Goal: Task Accomplishment & Management: Manage account settings

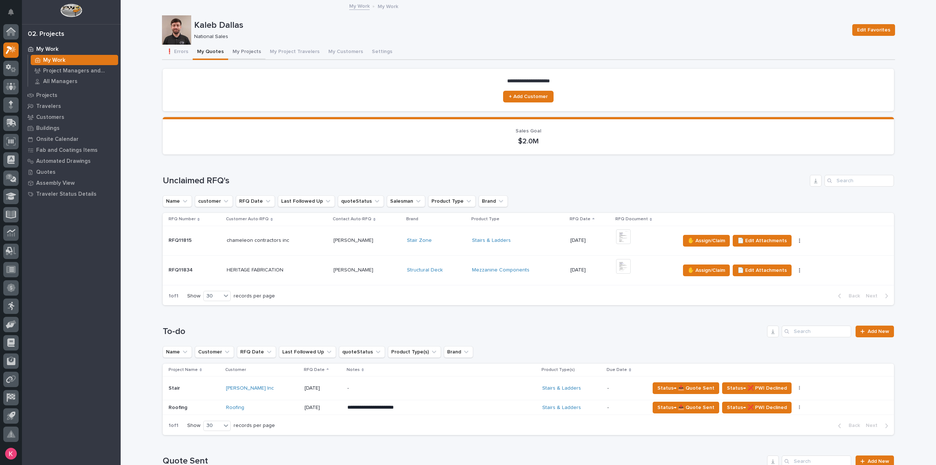
click at [246, 56] on button "My Projects" at bounding box center [246, 52] width 37 height 15
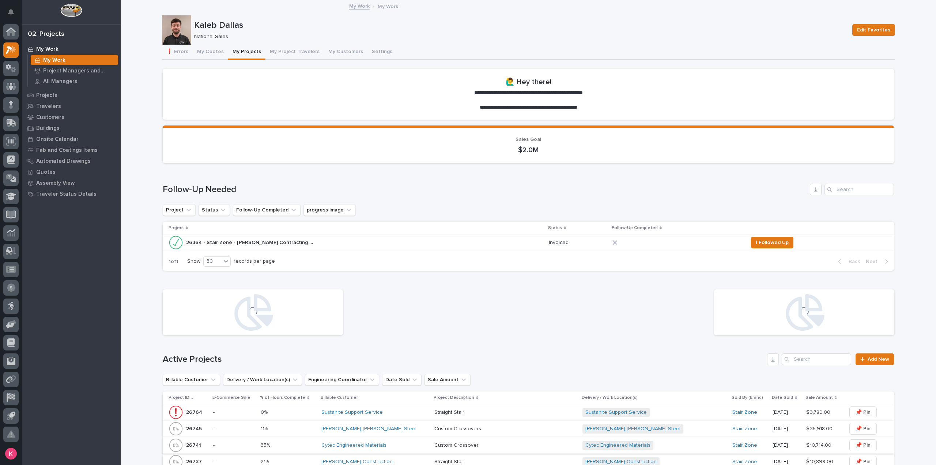
scroll to position [183, 0]
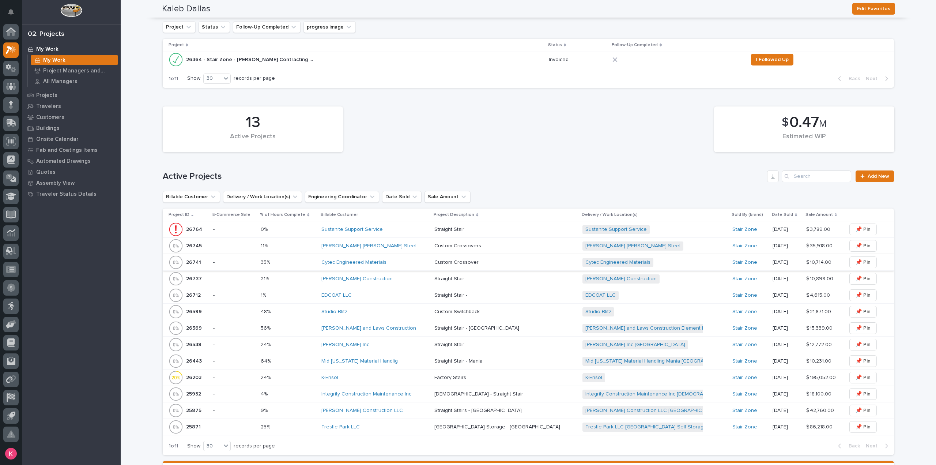
click at [389, 310] on div "Studio Blitz" at bounding box center [374, 312] width 107 height 6
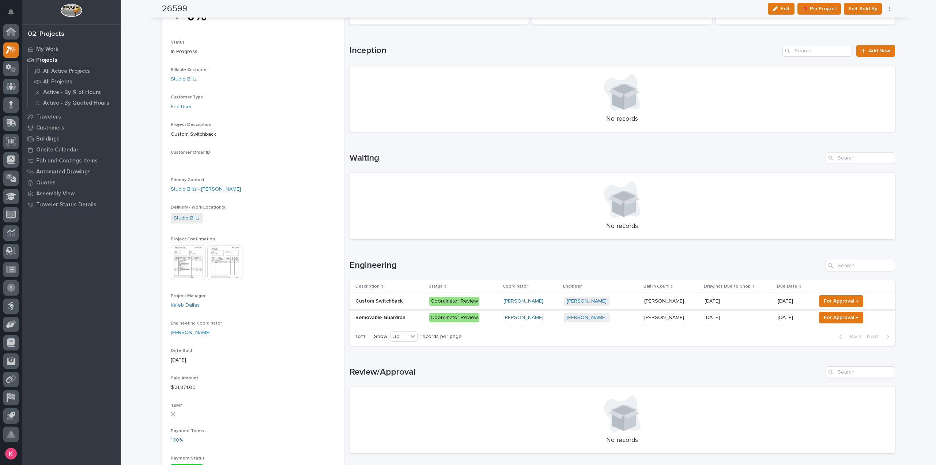
scroll to position [37, 0]
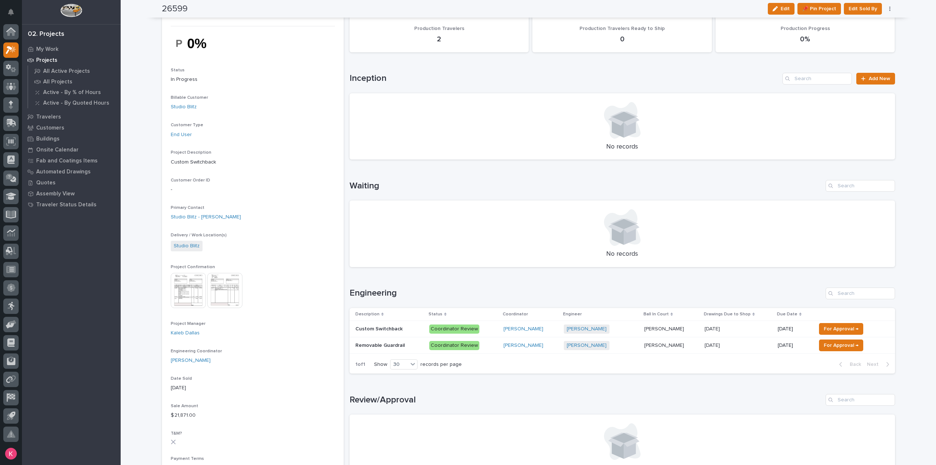
click at [489, 331] on p "Coordinator Review" at bounding box center [463, 328] width 68 height 9
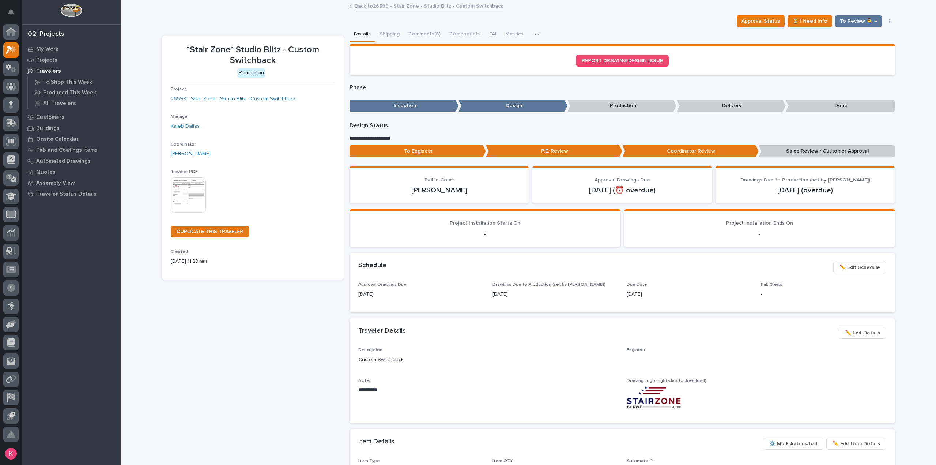
click at [423, 40] on button "Comments (8)" at bounding box center [424, 34] width 41 height 15
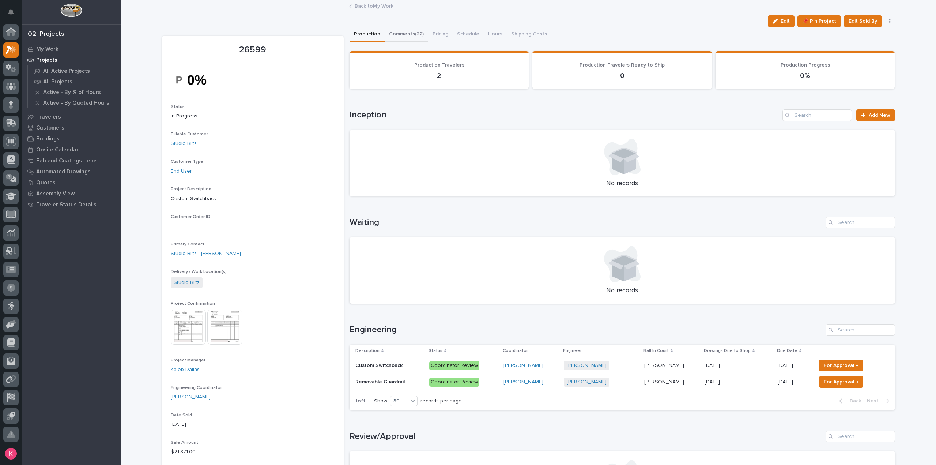
click at [396, 37] on button "Comments (22)" at bounding box center [406, 34] width 43 height 15
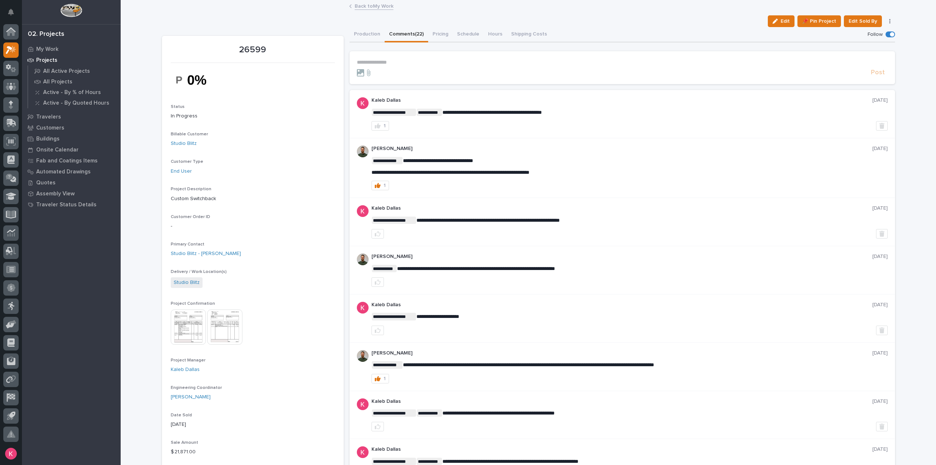
click at [362, 11] on div "Back to My Work" at bounding box center [528, 6] width 366 height 10
click at [362, 6] on link "Back to My Work" at bounding box center [374, 5] width 39 height 8
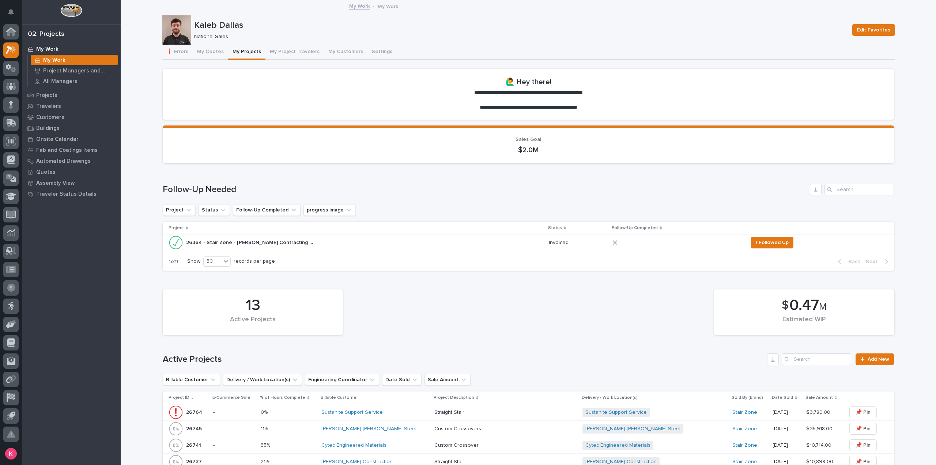
click at [57, 61] on p "My Work" at bounding box center [54, 60] width 22 height 7
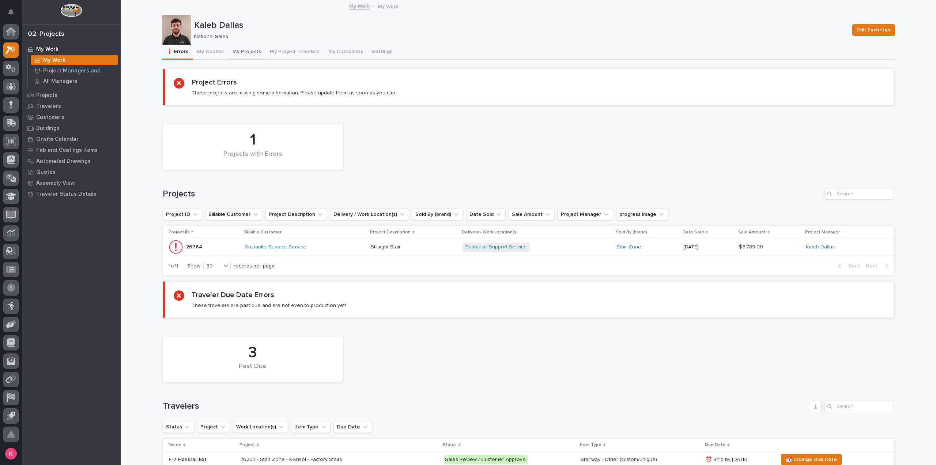
click at [240, 52] on button "My Projects" at bounding box center [246, 52] width 37 height 15
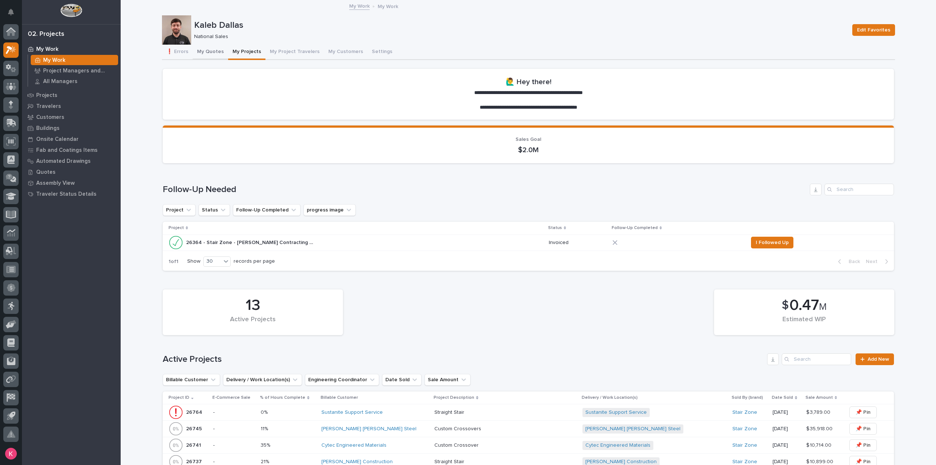
click at [200, 52] on button "My Quotes" at bounding box center [210, 52] width 35 height 15
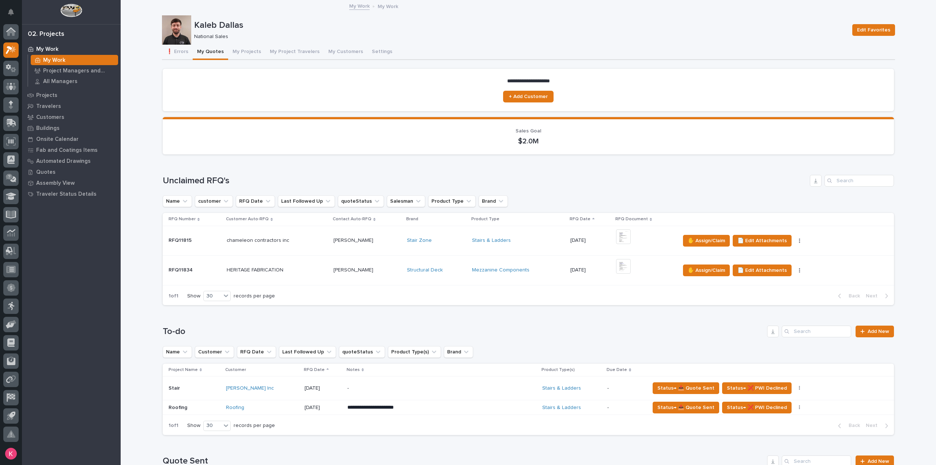
click at [536, 279] on td "Mezzanine Components" at bounding box center [518, 270] width 99 height 30
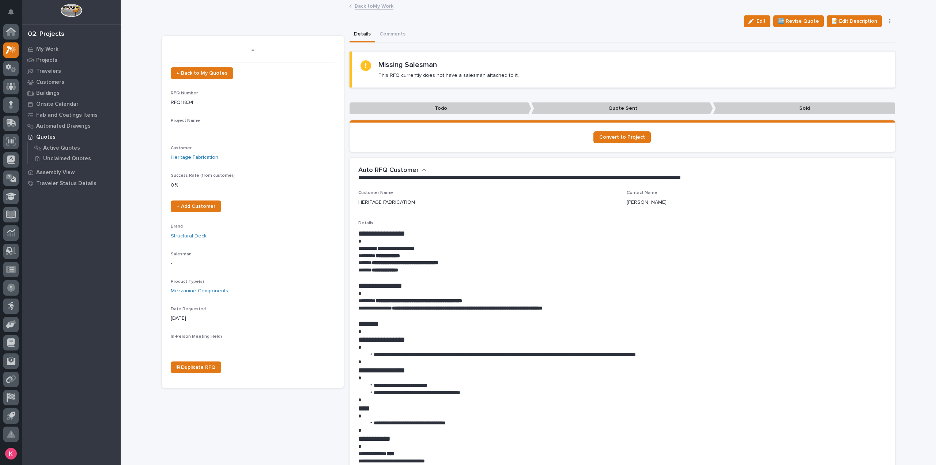
click at [374, 8] on link "Back to My Work" at bounding box center [374, 5] width 39 height 8
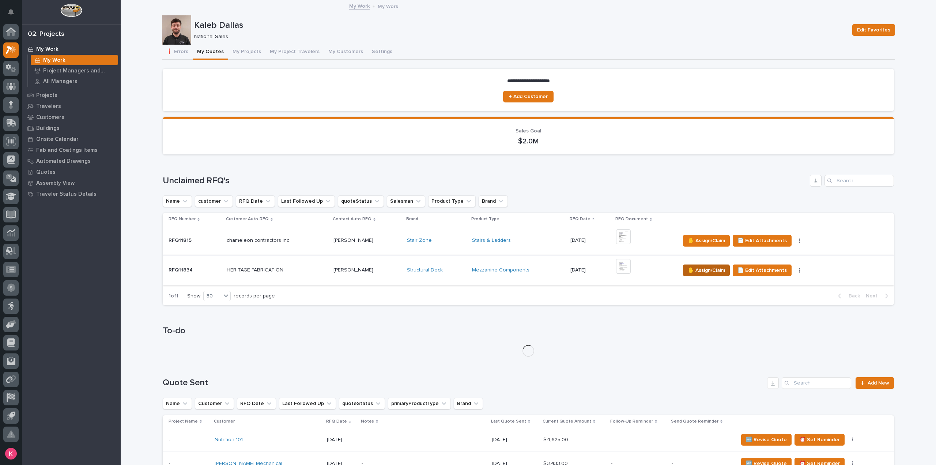
click at [695, 267] on span "✋ Assign/Claim" at bounding box center [706, 270] width 37 height 9
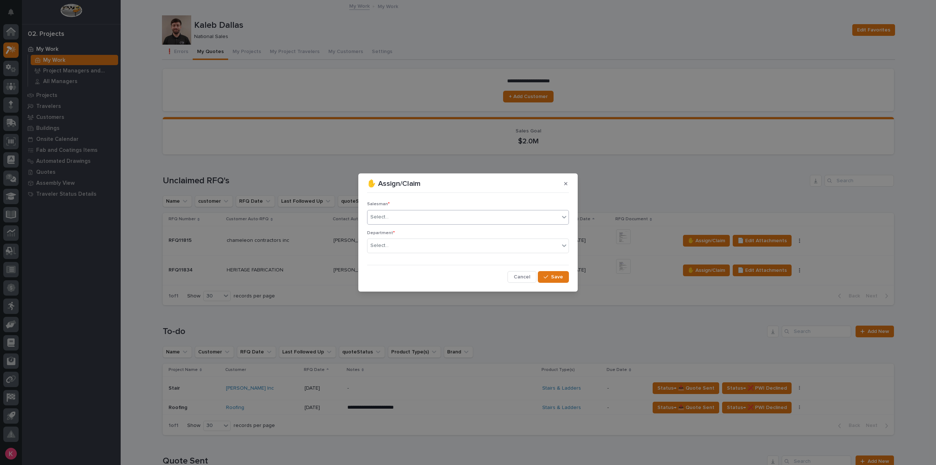
click at [410, 216] on div "Select..." at bounding box center [463, 217] width 192 height 12
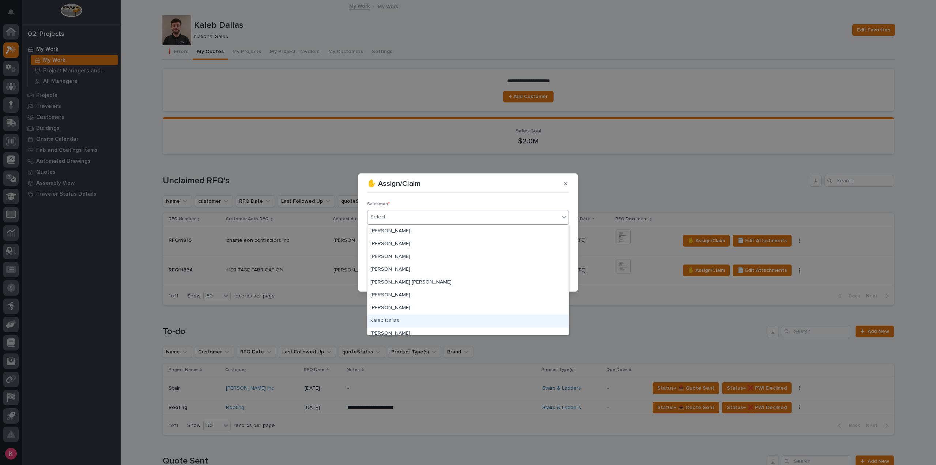
click at [396, 321] on div "Kaleb Dallas" at bounding box center [467, 320] width 201 height 13
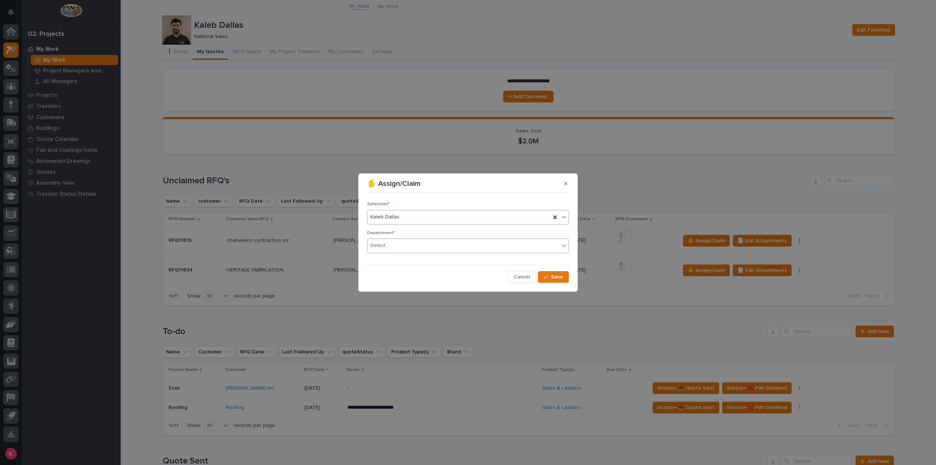
drag, startPoint x: 404, startPoint y: 254, endPoint x: 405, endPoint y: 249, distance: 5.0
click at [404, 253] on div "Department * Select..." at bounding box center [468, 244] width 202 height 29
click at [405, 247] on div "Select..." at bounding box center [463, 245] width 192 height 12
click at [404, 261] on span "National Sales" at bounding box center [388, 259] width 37 height 8
click at [560, 280] on button "Save" at bounding box center [553, 277] width 31 height 12
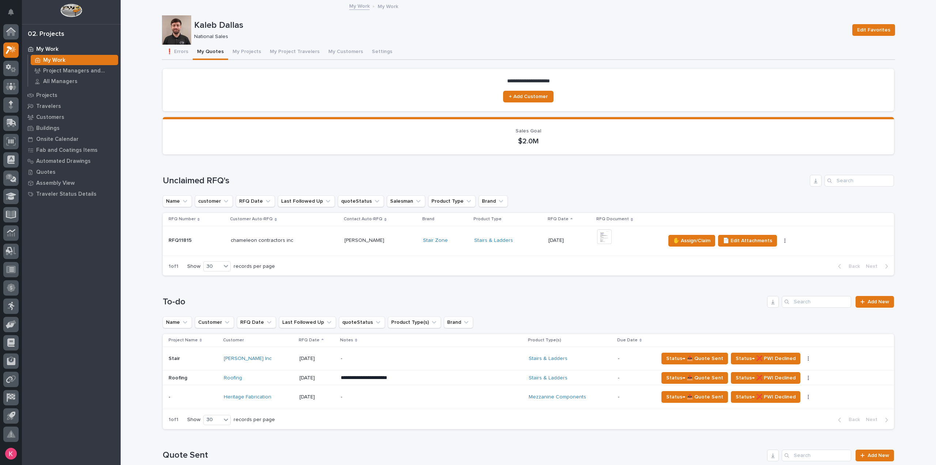
click at [407, 398] on p "-" at bounding box center [405, 397] width 128 height 6
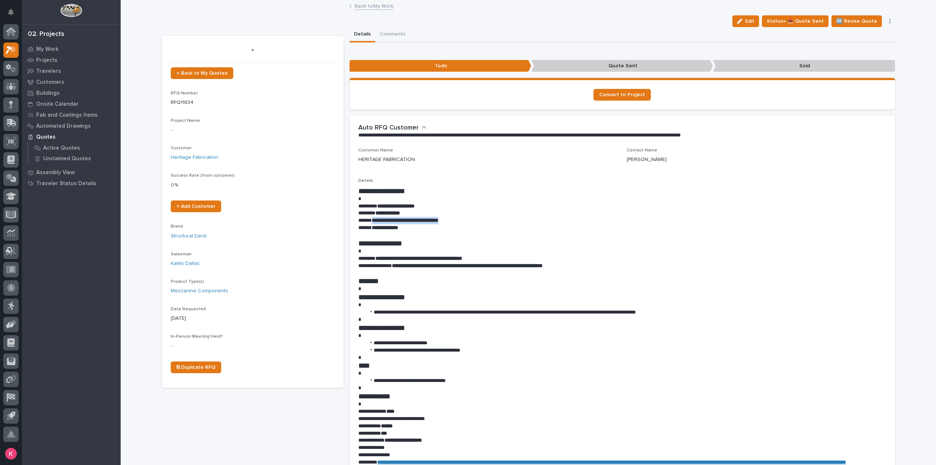
drag, startPoint x: 461, startPoint y: 222, endPoint x: 369, endPoint y: 222, distance: 91.4
click at [369, 222] on p "**********" at bounding box center [622, 220] width 528 height 7
copy strong "**********"
click at [849, 253] on p at bounding box center [622, 250] width 528 height 7
click at [380, 8] on link "Back to My Work" at bounding box center [374, 5] width 39 height 8
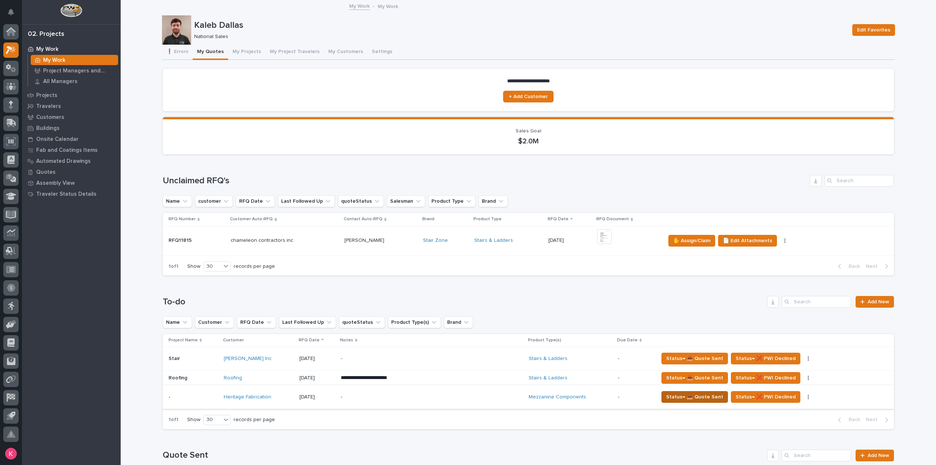
click at [677, 397] on span "Status→ 📤 Quote Sent" at bounding box center [694, 396] width 57 height 9
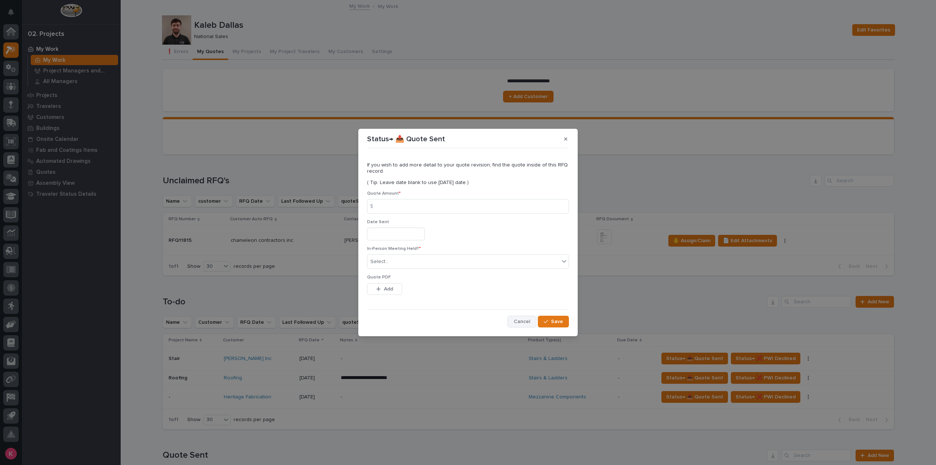
click at [520, 321] on span "Cancel" at bounding box center [522, 321] width 16 height 7
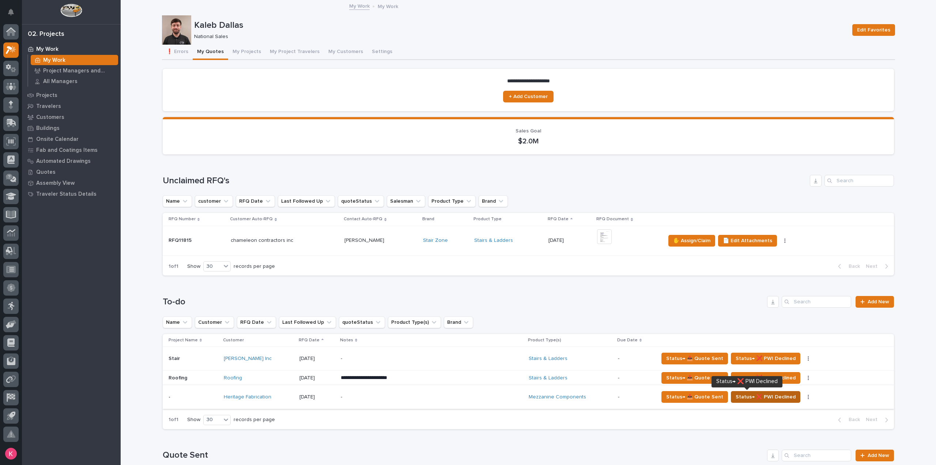
click at [758, 396] on span "Status→ ❌ PWI Declined" at bounding box center [765, 396] width 60 height 9
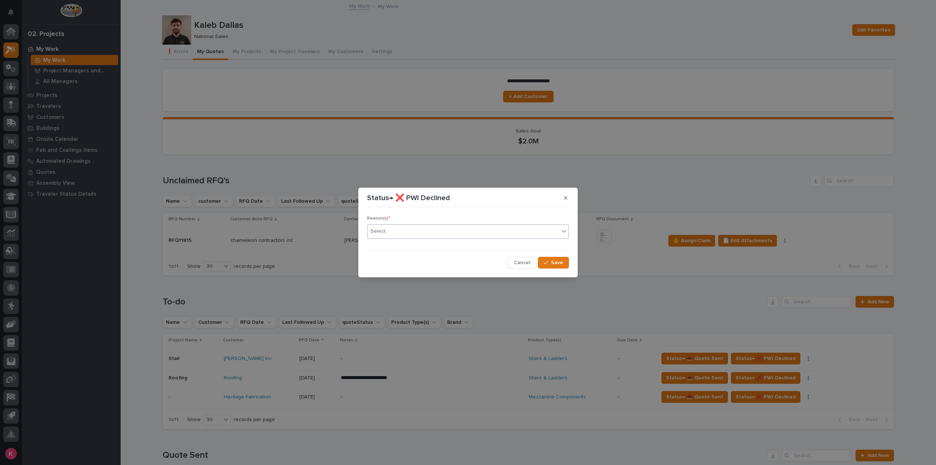
click at [474, 232] on div "Select..." at bounding box center [463, 231] width 192 height 12
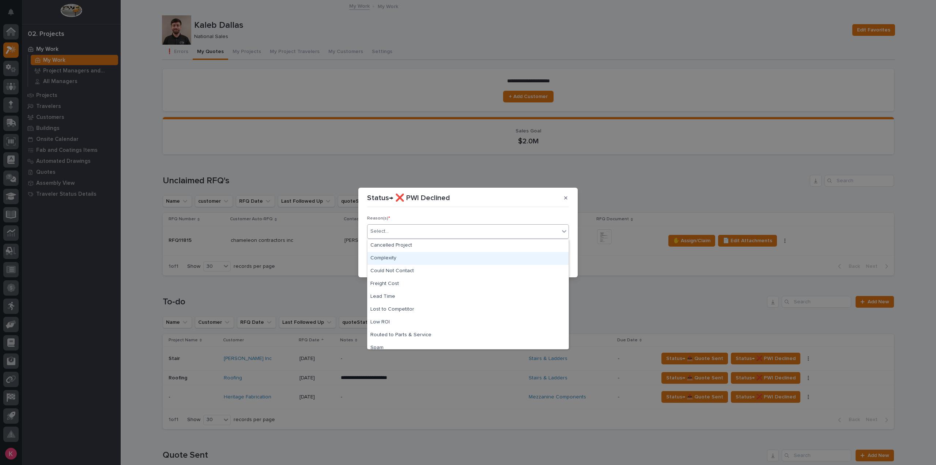
click at [457, 258] on div "Complexity" at bounding box center [467, 258] width 201 height 13
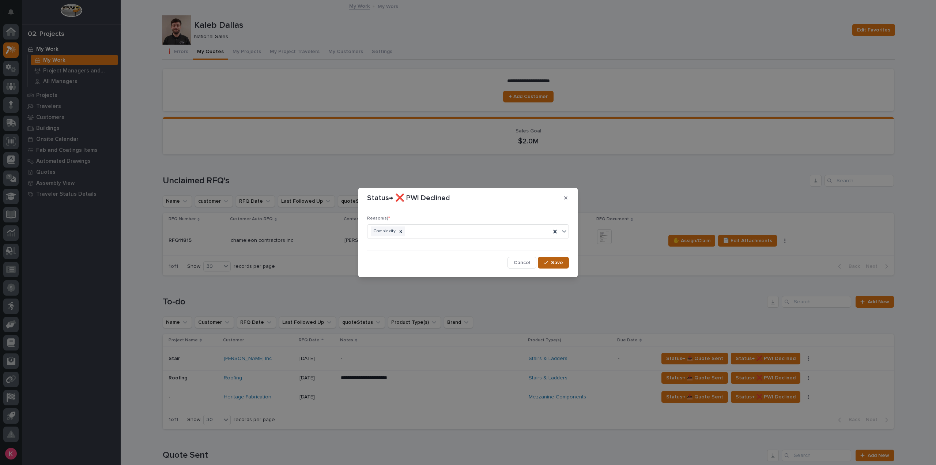
click at [565, 265] on button "Save" at bounding box center [553, 263] width 31 height 12
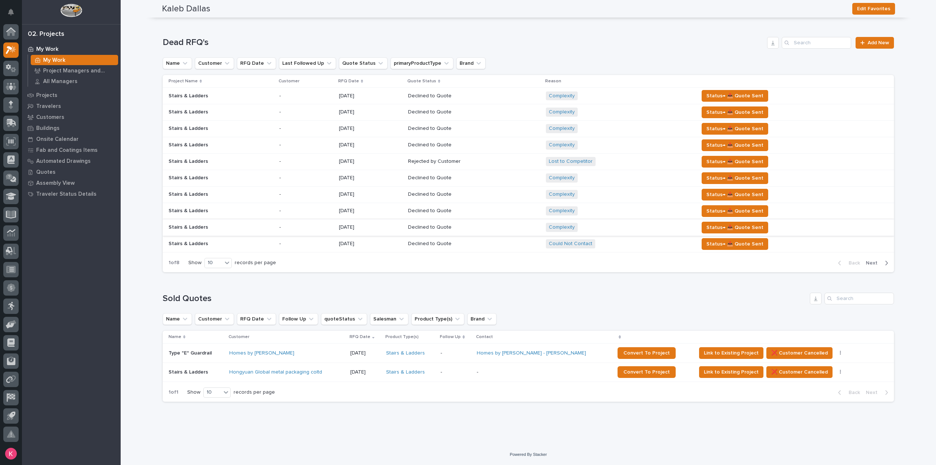
scroll to position [6864, 0]
click at [361, 83] on icon at bounding box center [362, 81] width 2 height 4
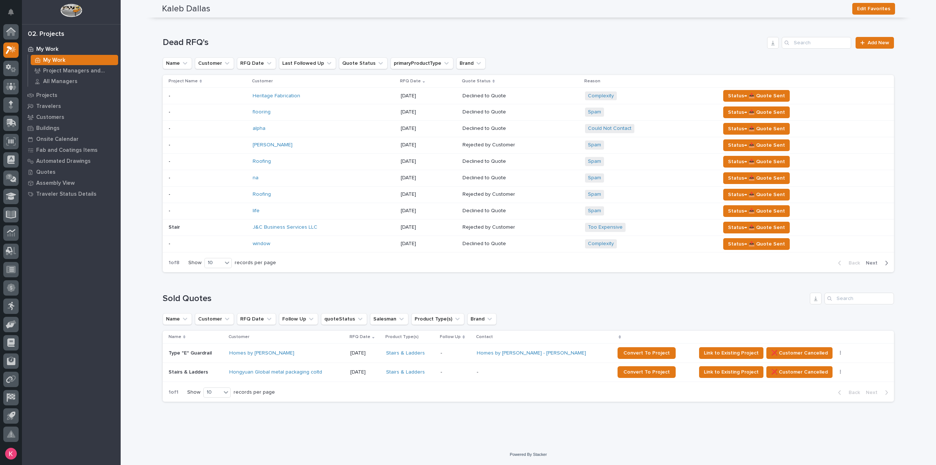
click at [351, 99] on div "Heritage Fabrication" at bounding box center [317, 96] width 128 height 6
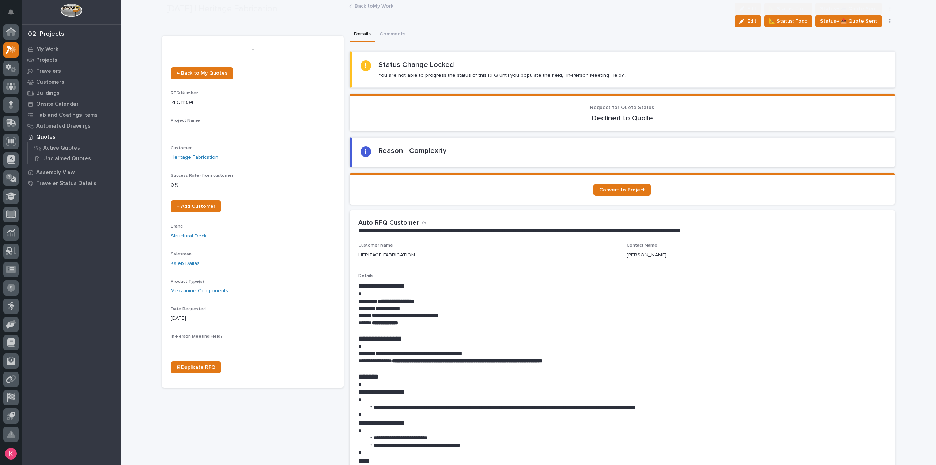
scroll to position [183, 0]
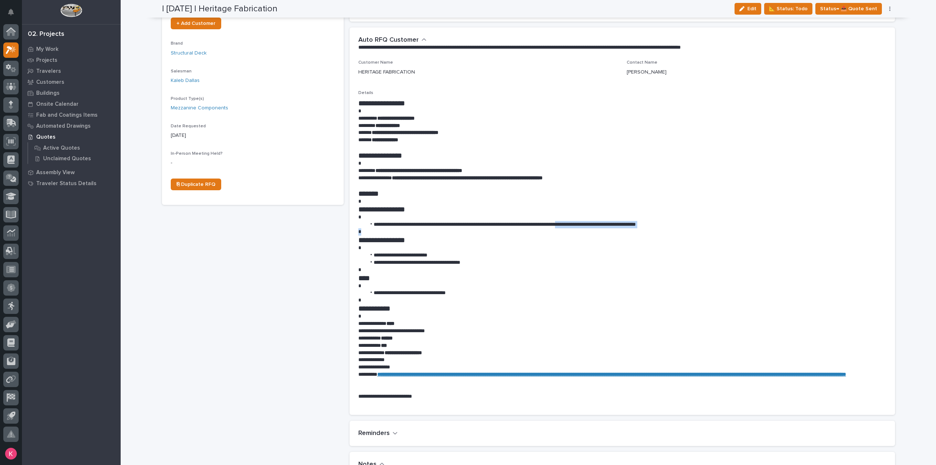
drag, startPoint x: 589, startPoint y: 227, endPoint x: 685, endPoint y: 249, distance: 98.2
click at [684, 230] on div "**********" at bounding box center [622, 249] width 528 height 301
click at [675, 277] on h1 "****" at bounding box center [622, 277] width 528 height 9
